Goal: Task Accomplishment & Management: Use online tool/utility

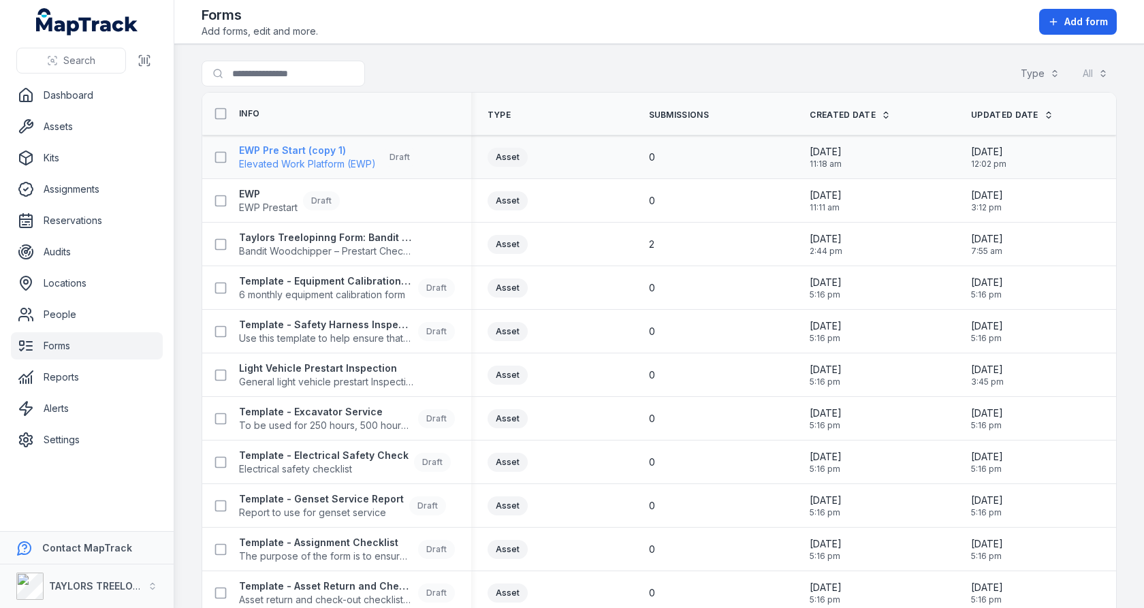
click at [331, 157] on span "Elevated Work Platform (EWP)" at bounding box center [307, 164] width 137 height 14
click at [329, 408] on strong "Template - Excavator Service" at bounding box center [326, 412] width 174 height 14
click at [718, 346] on td "0" at bounding box center [712, 332] width 161 height 44
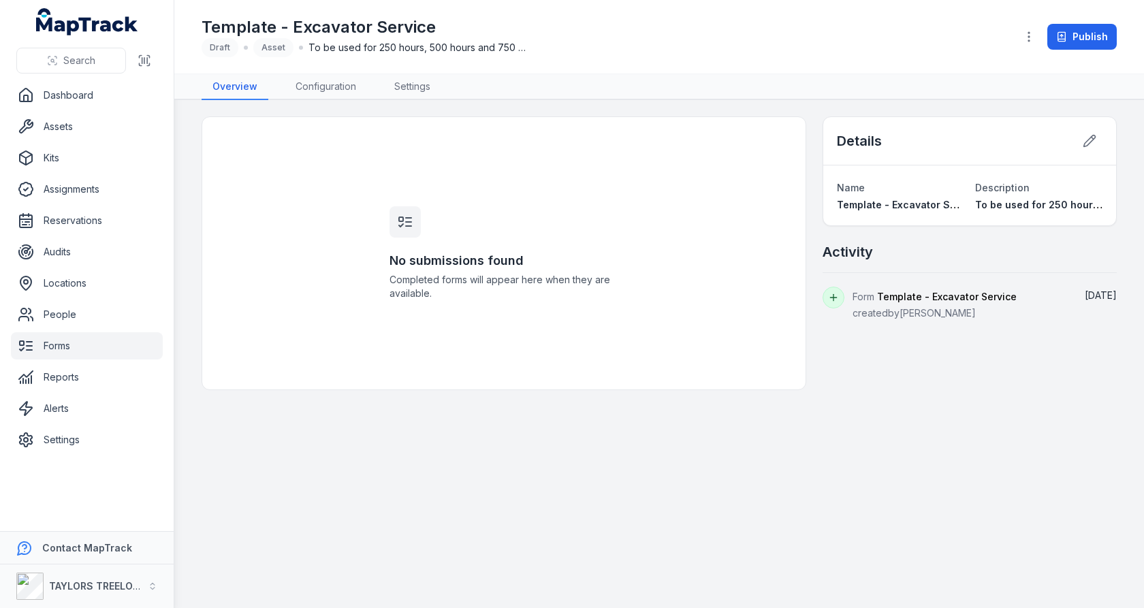
click at [315, 100] on main "No submissions found Completed forms will appear here when they are available. …" at bounding box center [658, 354] width 969 height 508
click at [320, 86] on link "Configuration" at bounding box center [326, 87] width 82 height 26
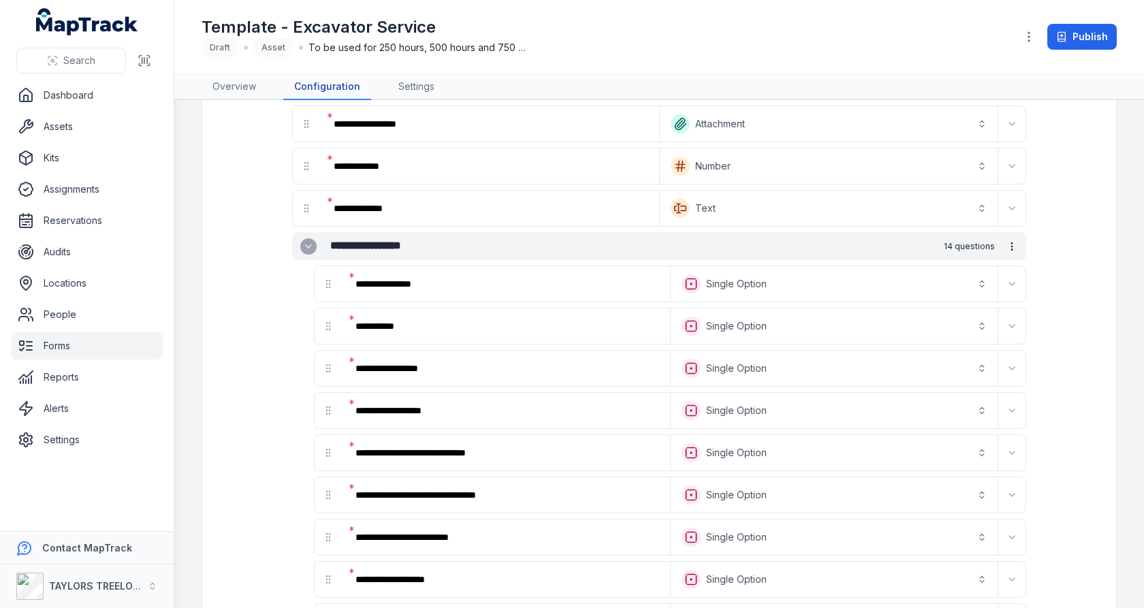
scroll to position [116, 0]
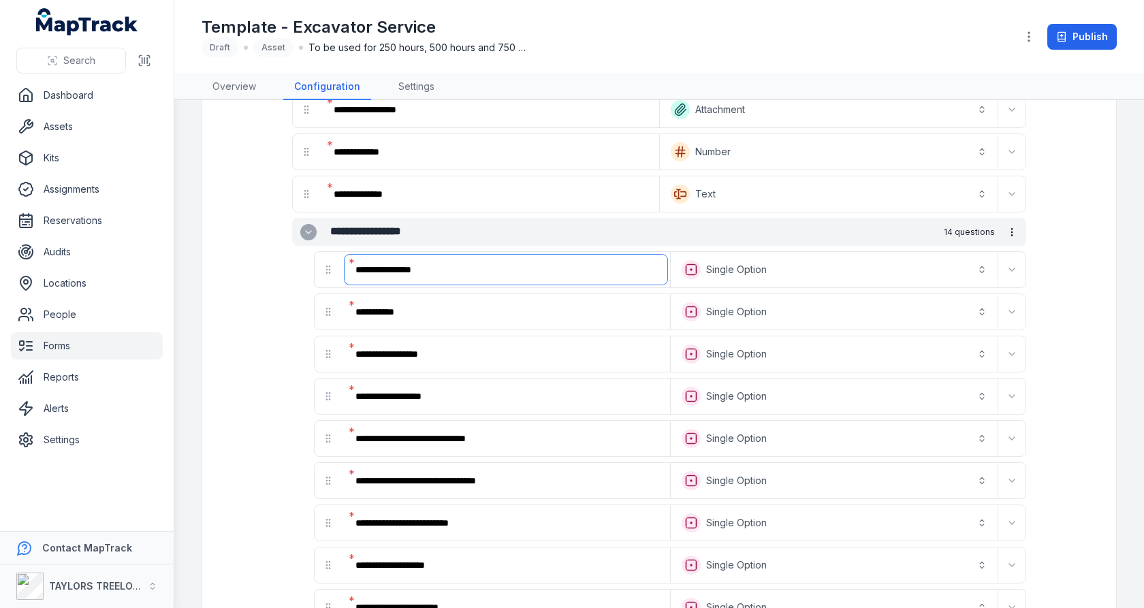
click at [547, 263] on input "**********" at bounding box center [505, 270] width 323 height 30
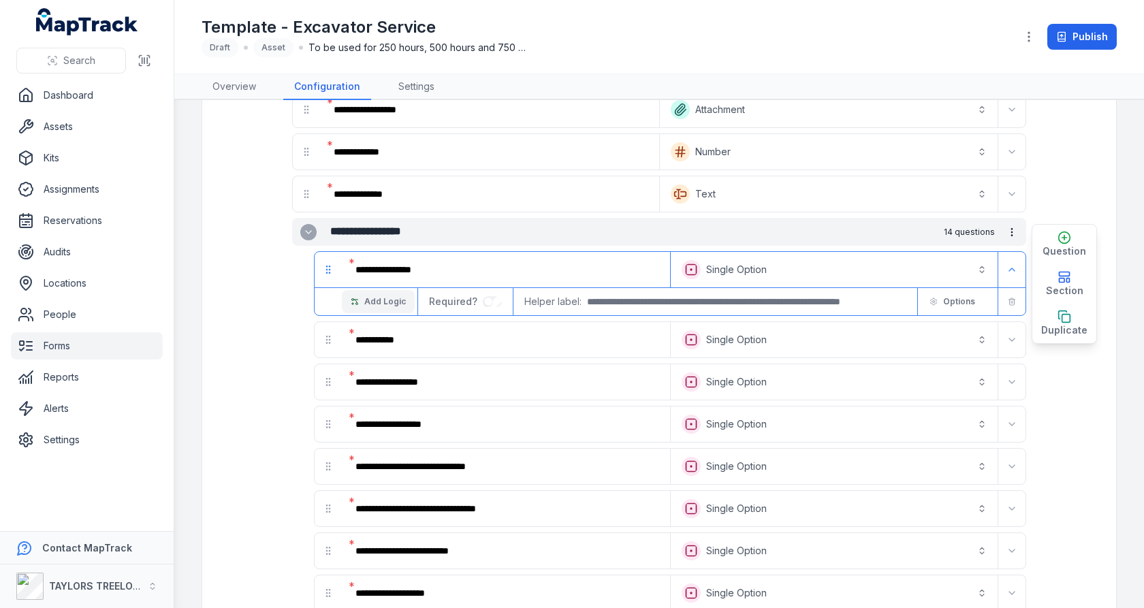
click at [371, 303] on button "Add Logic" at bounding box center [378, 301] width 73 height 23
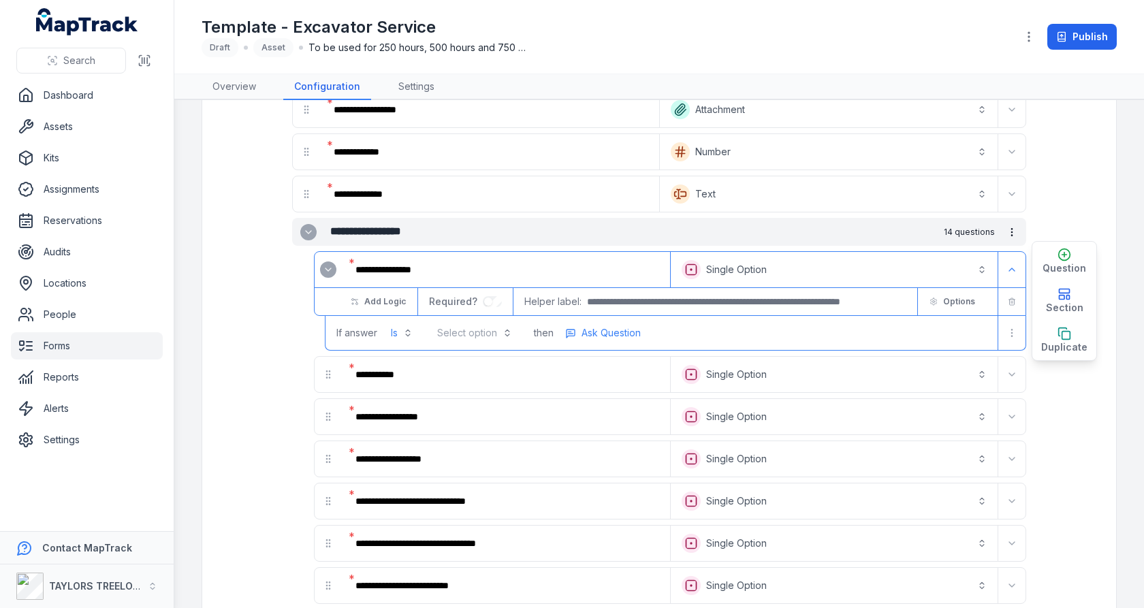
click at [460, 327] on button "Select option" at bounding box center [474, 333] width 91 height 25
click at [468, 364] on span "Complete" at bounding box center [466, 362] width 44 height 14
click at [571, 323] on button "Ask Question" at bounding box center [599, 333] width 88 height 20
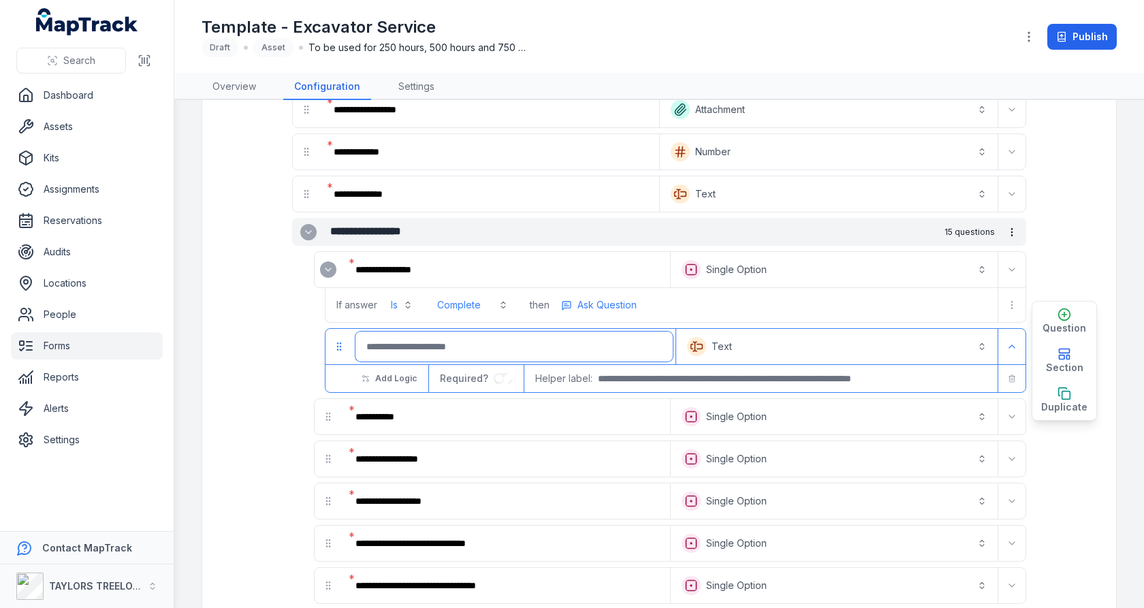
click at [504, 344] on input ":rd9:-form-item-label" at bounding box center [513, 347] width 317 height 30
type input "*"
type input "**********"
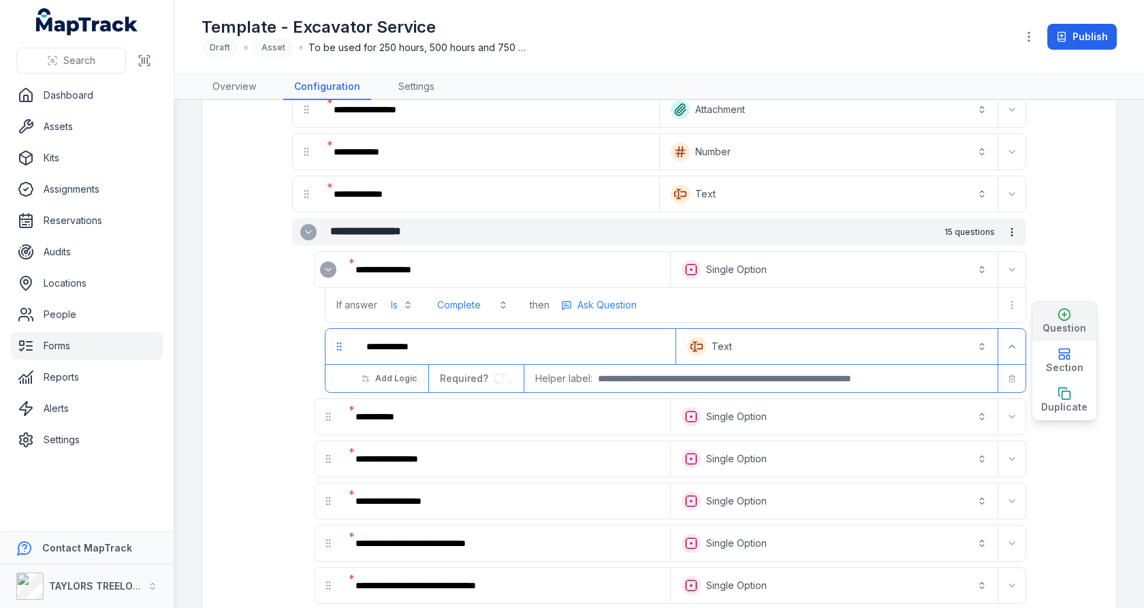
click at [1076, 315] on button "Question" at bounding box center [1064, 321] width 64 height 39
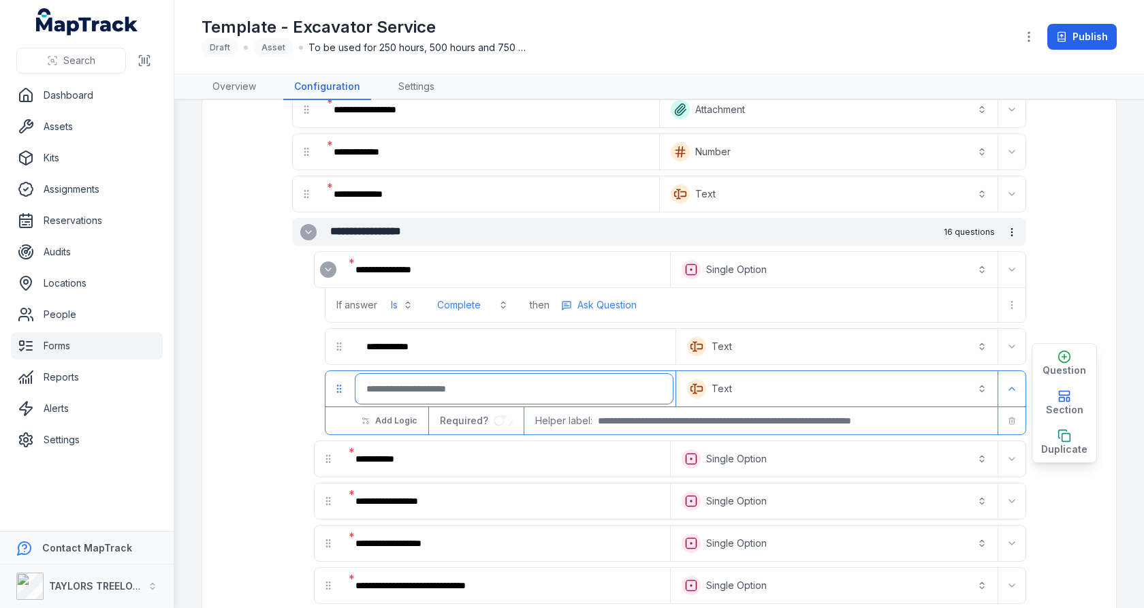
click at [496, 376] on input ":rdh:-form-item-label" at bounding box center [513, 389] width 317 height 30
type input "**********"
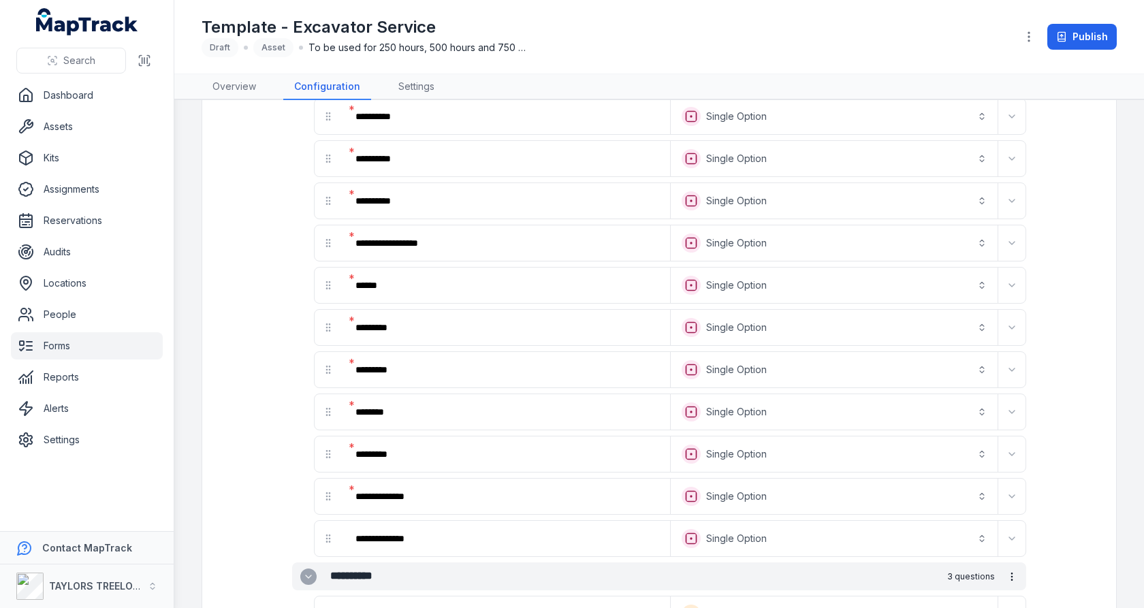
scroll to position [2411, 0]
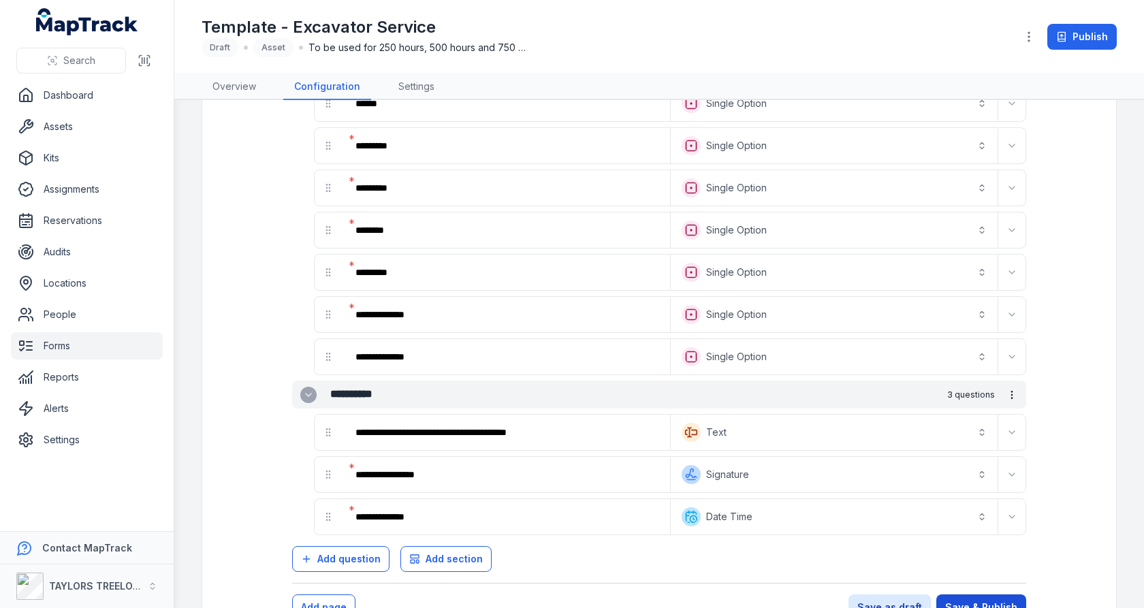
click at [986, 594] on button "Save & Publish" at bounding box center [981, 607] width 90 height 26
